Goal: Information Seeking & Learning: Learn about a topic

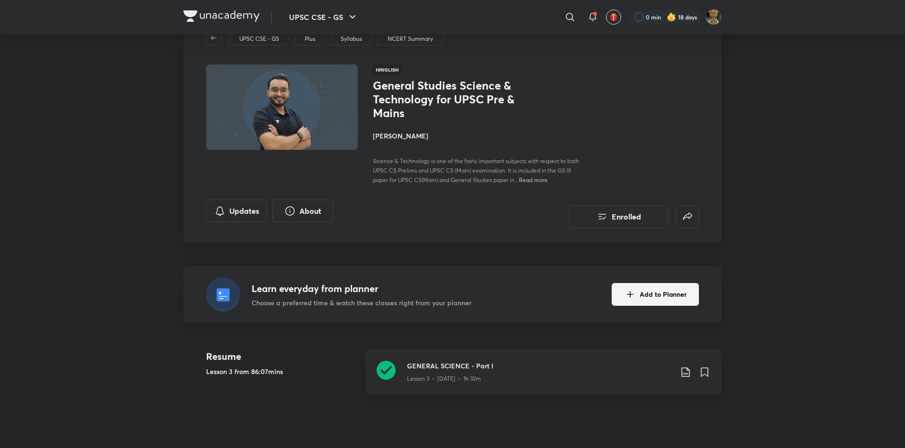
scroll to position [38, 0]
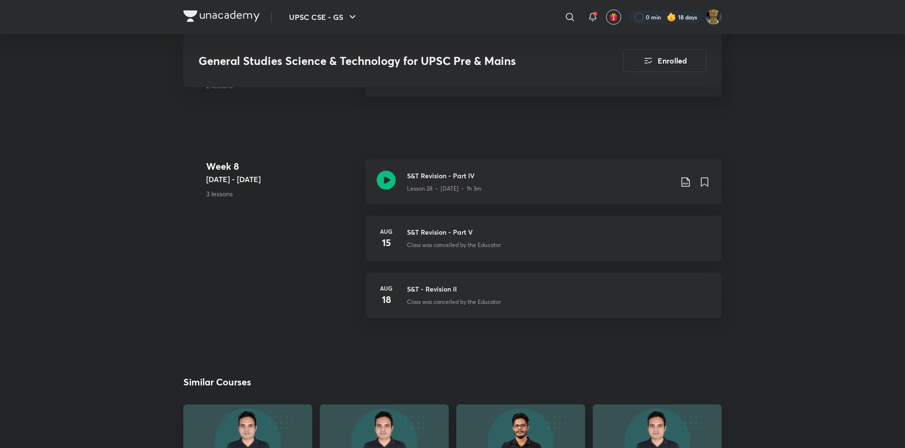
scroll to position [2223, 0]
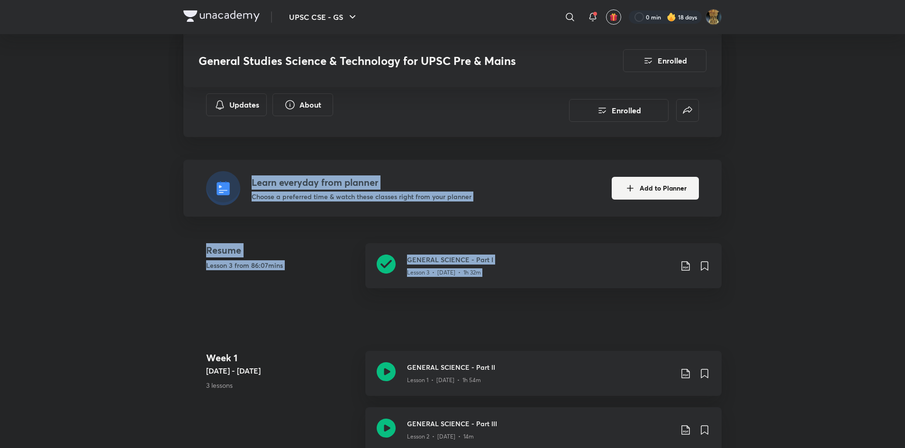
drag, startPoint x: 891, startPoint y: 94, endPoint x: 832, endPoint y: -41, distance: 147.3
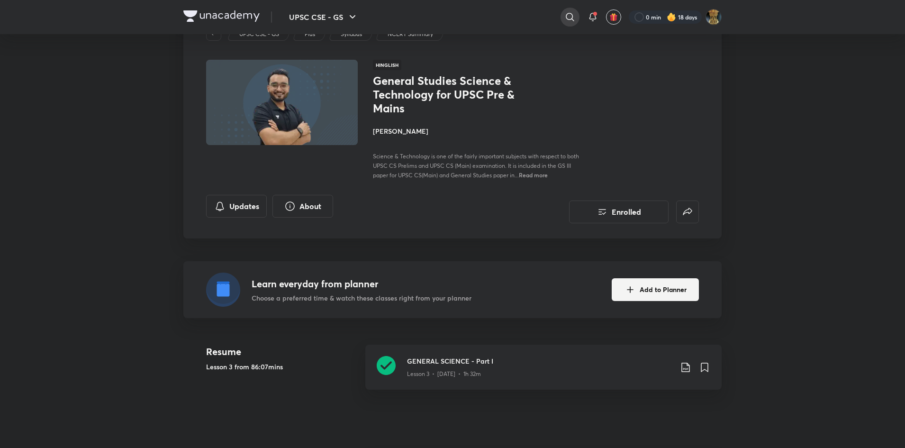
click at [564, 17] on icon at bounding box center [569, 16] width 11 height 11
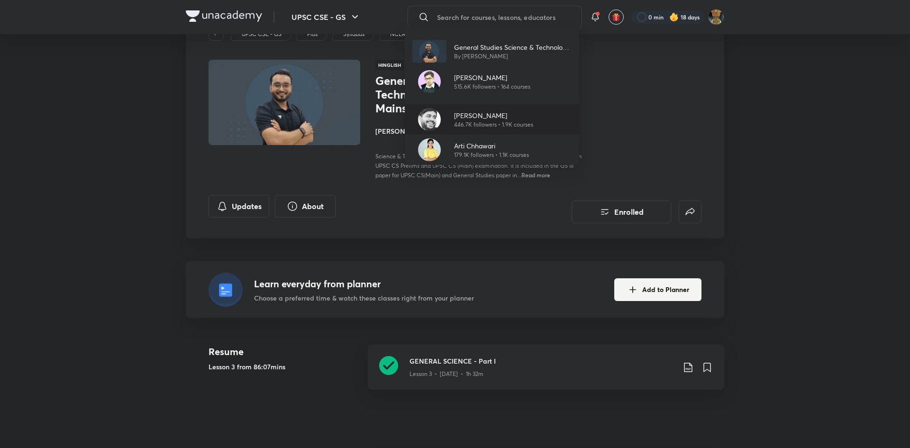
click at [479, 116] on p "Sudarshan Gurjar" at bounding box center [493, 115] width 79 height 10
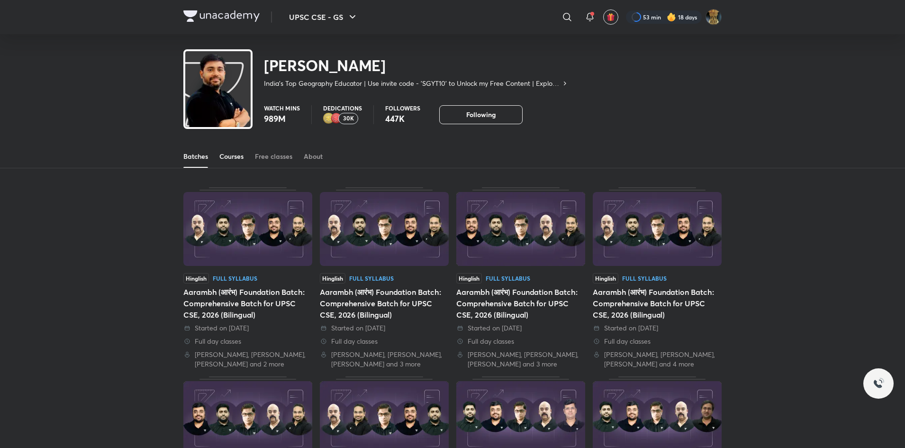
click at [238, 153] on div "Courses" at bounding box center [231, 156] width 24 height 9
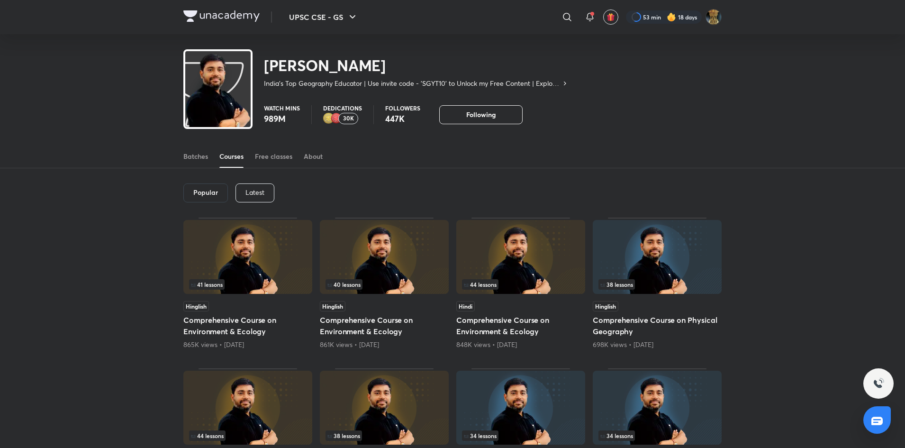
click at [256, 190] on p "Latest" at bounding box center [254, 193] width 19 height 8
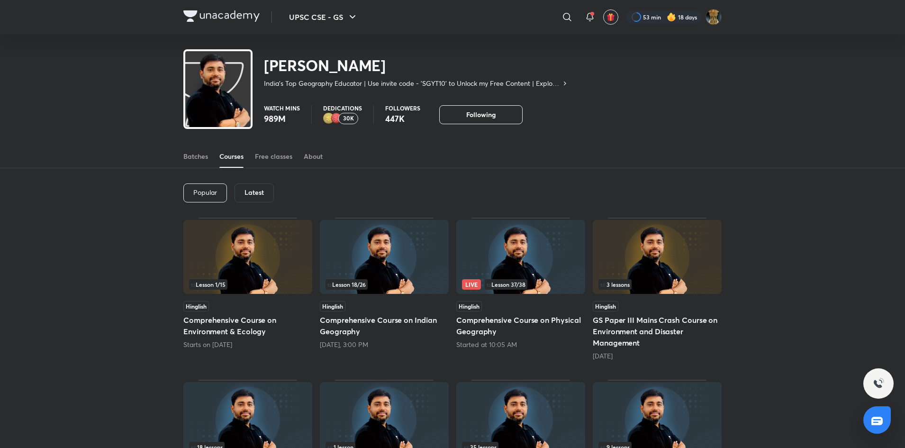
click at [256, 190] on h6 "Latest" at bounding box center [253, 193] width 19 height 8
click at [510, 239] on img at bounding box center [520, 257] width 129 height 74
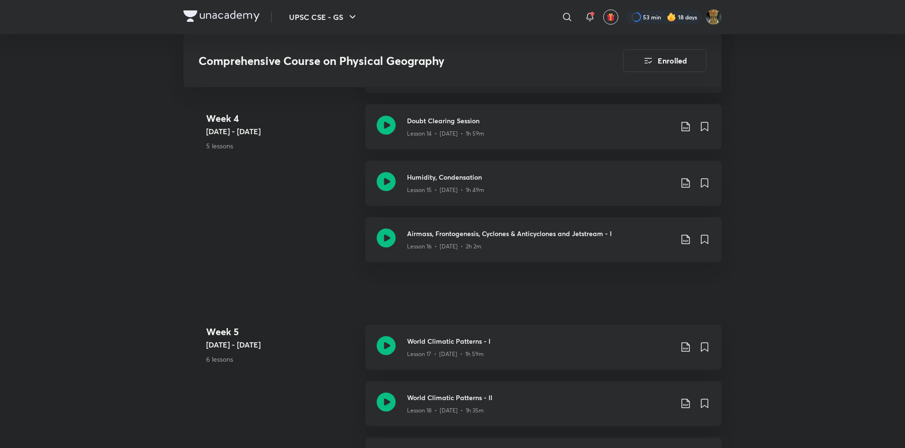
scroll to position [1374, 0]
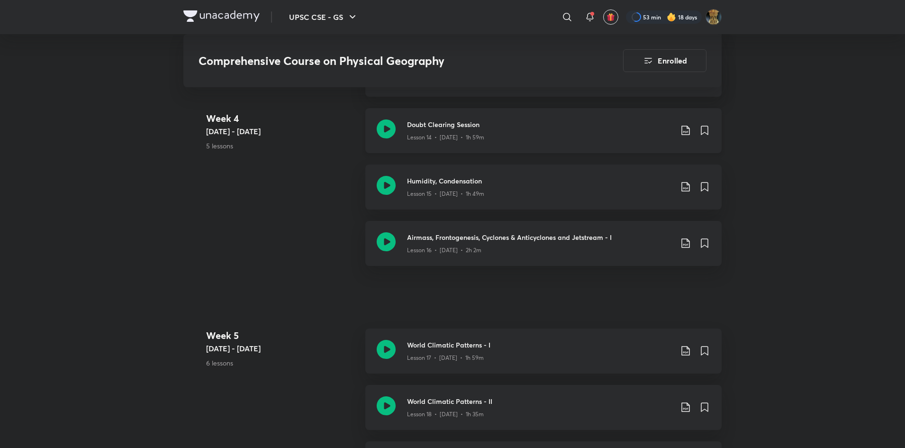
click at [502, 135] on div "Lesson 14 • Jul 30 • 1h 59m" at bounding box center [539, 135] width 265 height 12
